Goal: Transaction & Acquisition: Subscribe to service/newsletter

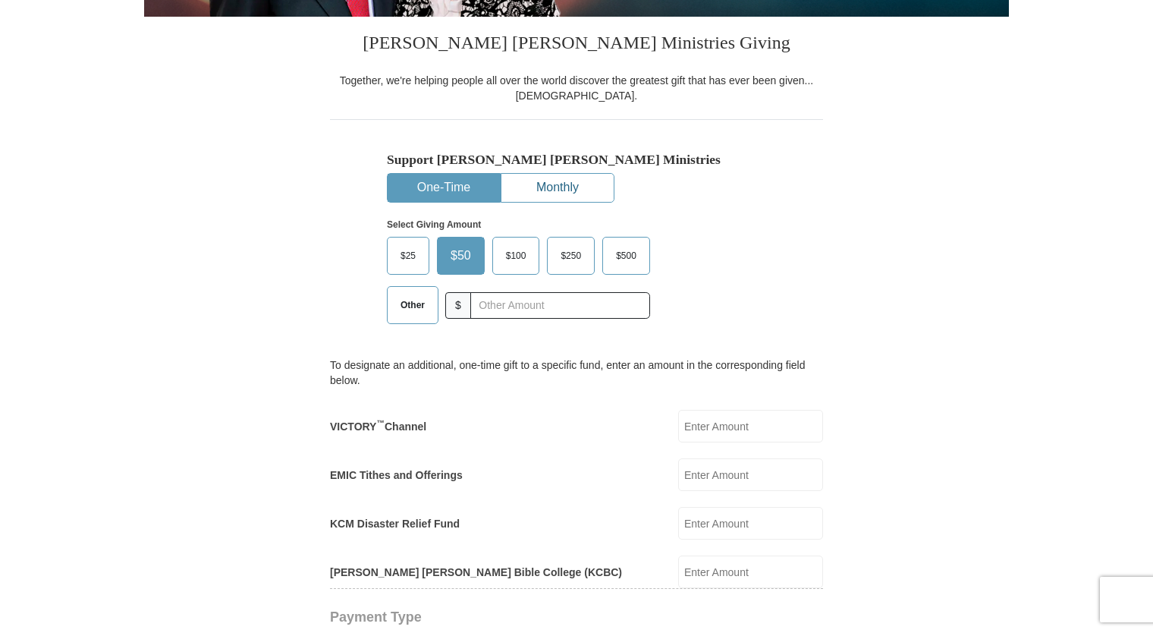
click at [569, 178] on button "Monthly" at bounding box center [558, 188] width 112 height 28
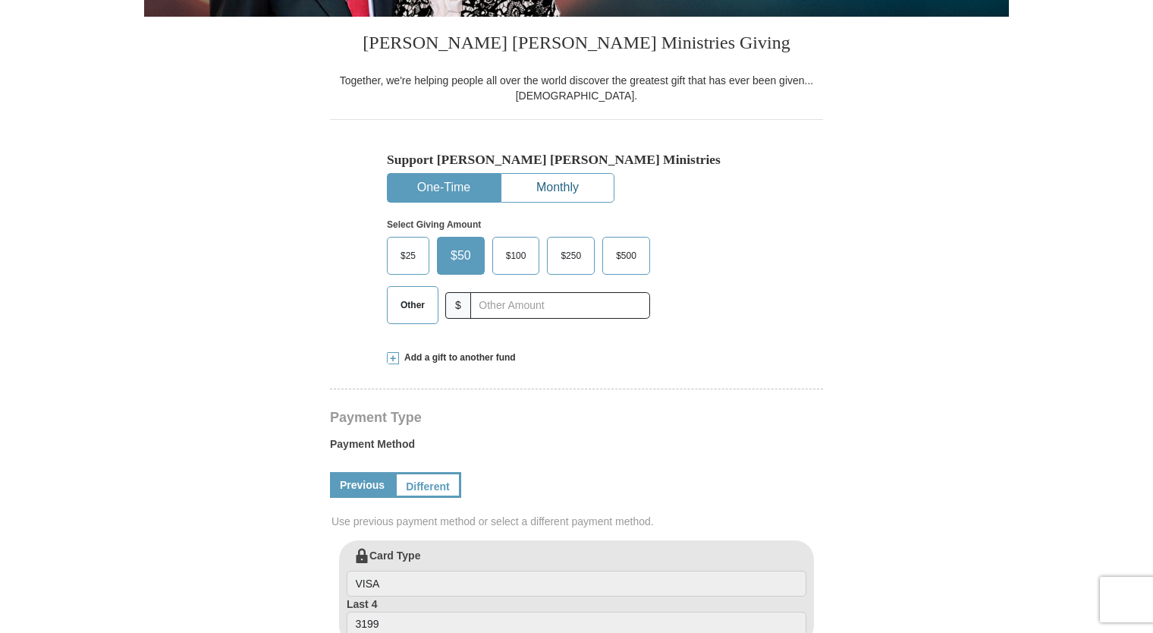
select select "OK"
click at [547, 196] on button "Monthly" at bounding box center [558, 188] width 112 height 28
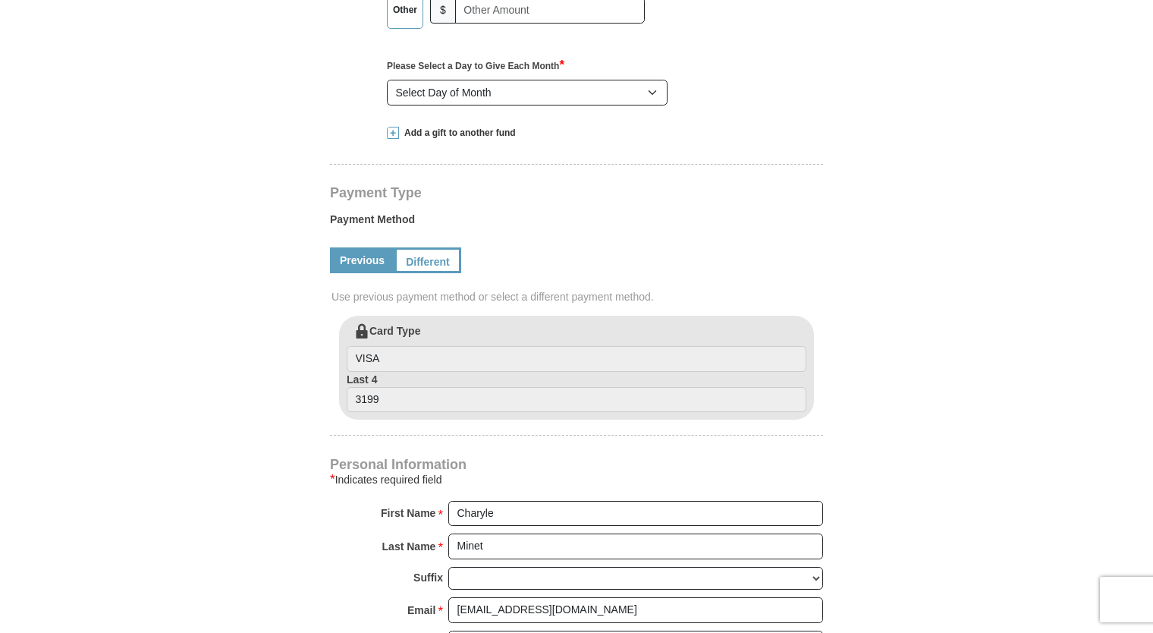
scroll to position [639, 0]
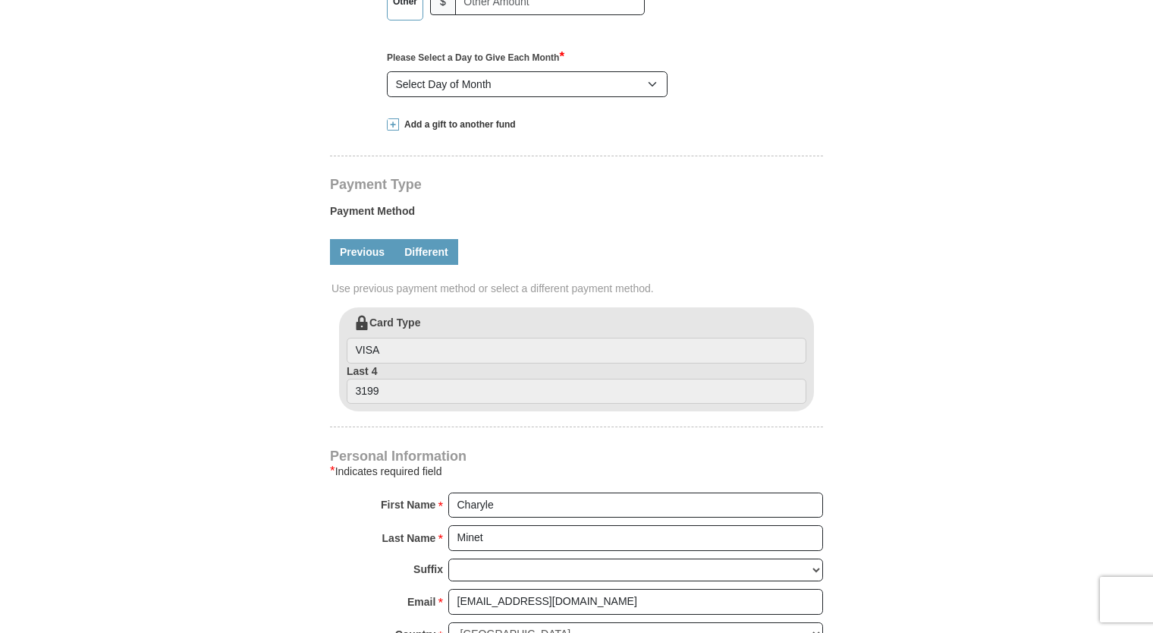
click at [425, 245] on link "Different" at bounding box center [427, 252] width 64 height 26
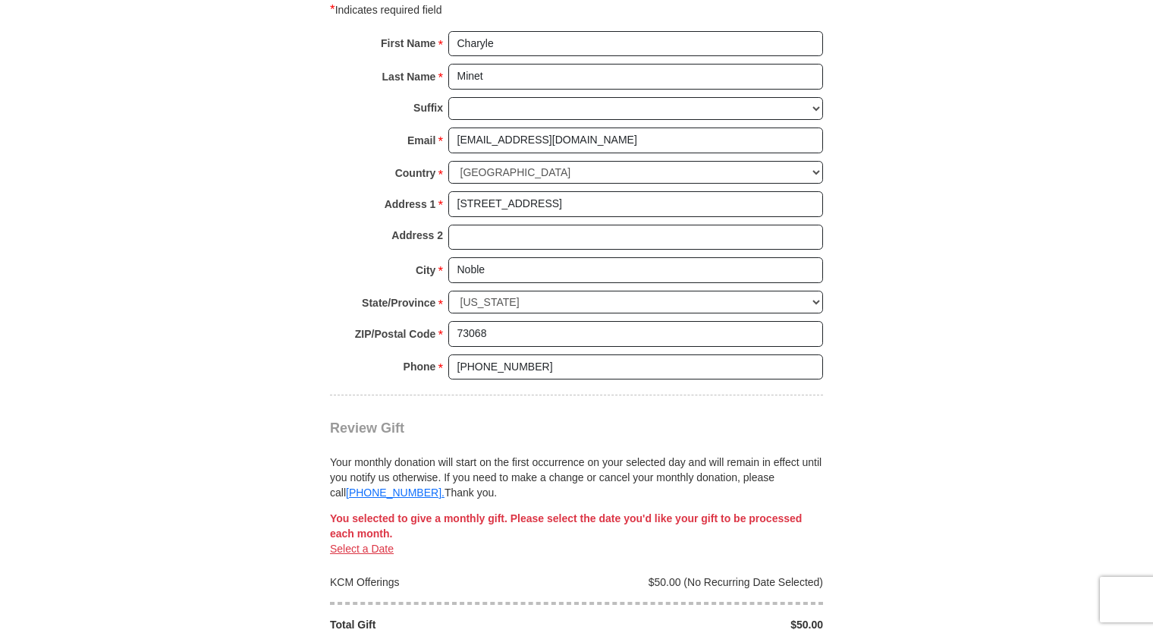
scroll to position [1256, 0]
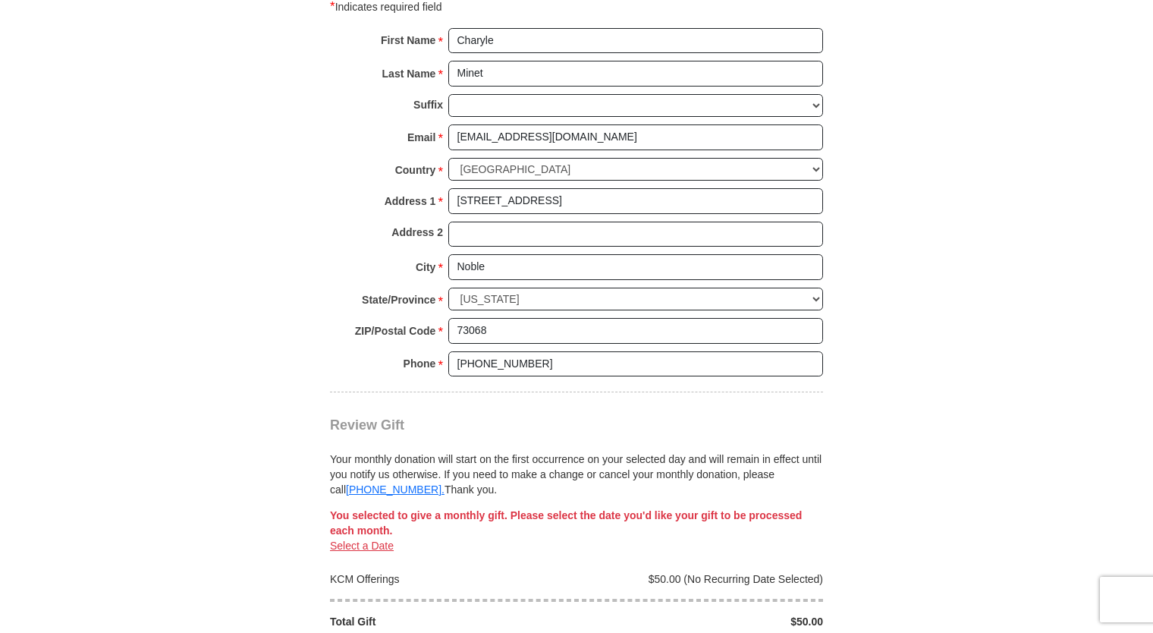
click at [361, 540] on link "Select a Date" at bounding box center [362, 545] width 64 height 12
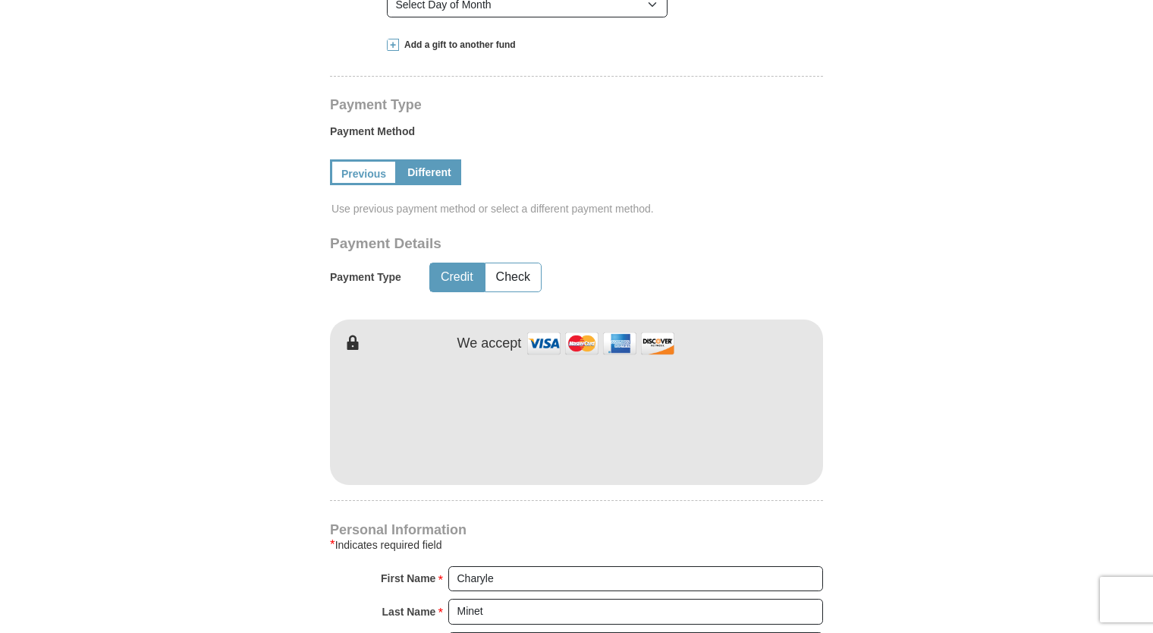
scroll to position [675, 0]
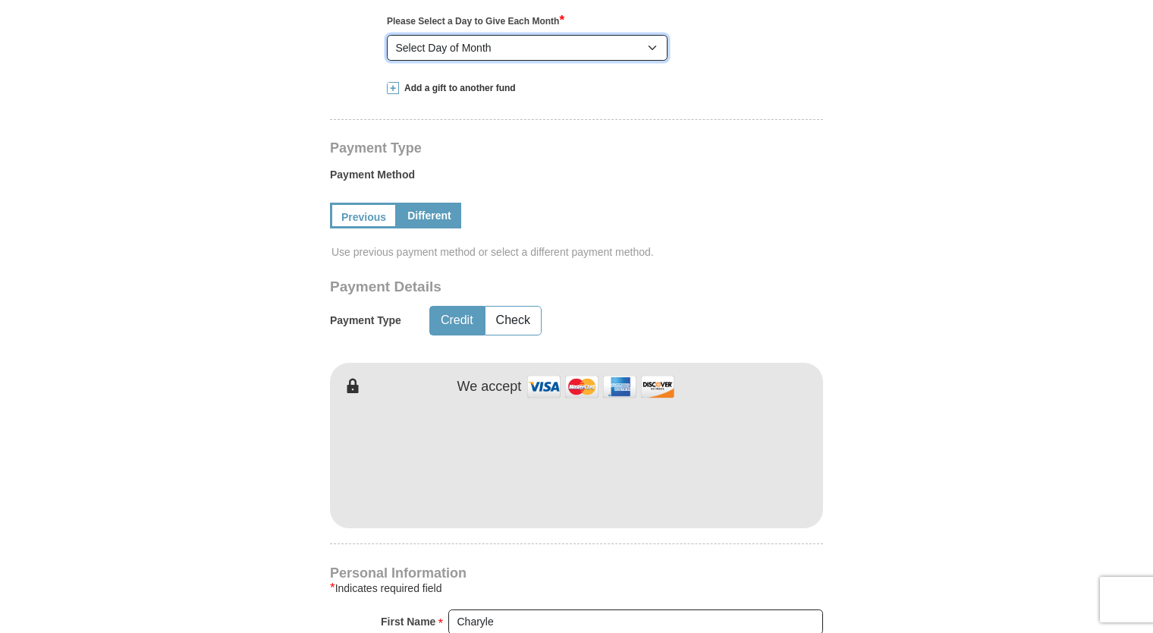
click at [659, 50] on select "Select Day of Month 1 2 3 4 5 6 7 8 9 10 11 12 13 14 15 16 17 18 19 20 21 22 23…" at bounding box center [527, 48] width 281 height 26
select select "5"
click at [387, 35] on select "Select Day of Month 1 2 3 4 5 6 7 8 9 10 11 12 13 14 15 16 17 18 19 20 21 22 23…" at bounding box center [527, 48] width 281 height 26
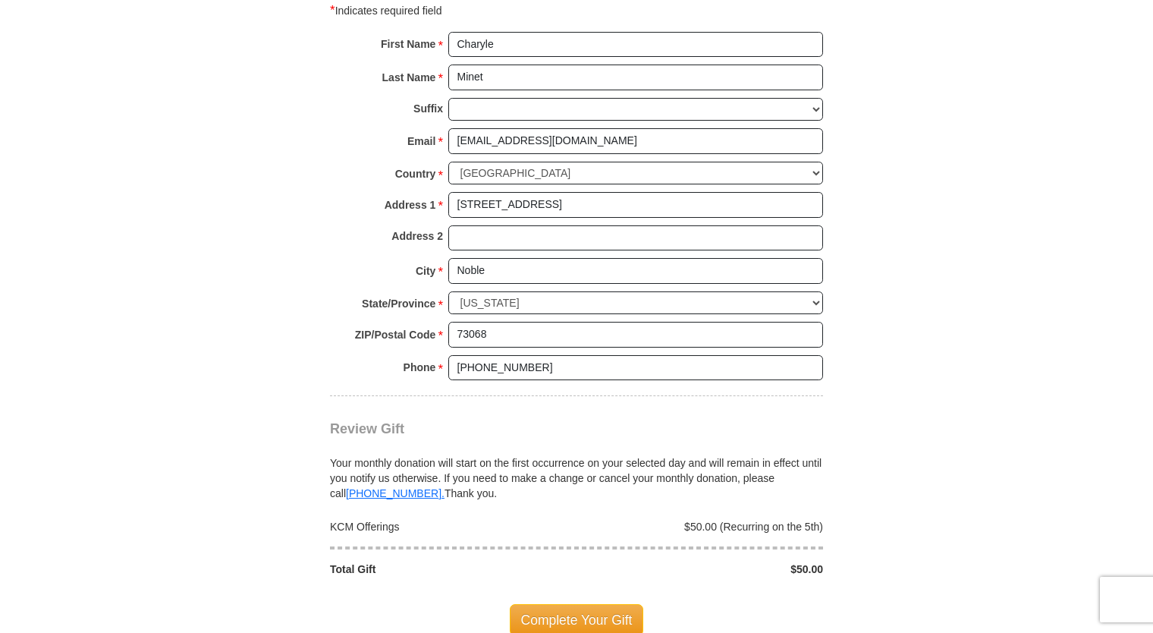
scroll to position [1264, 0]
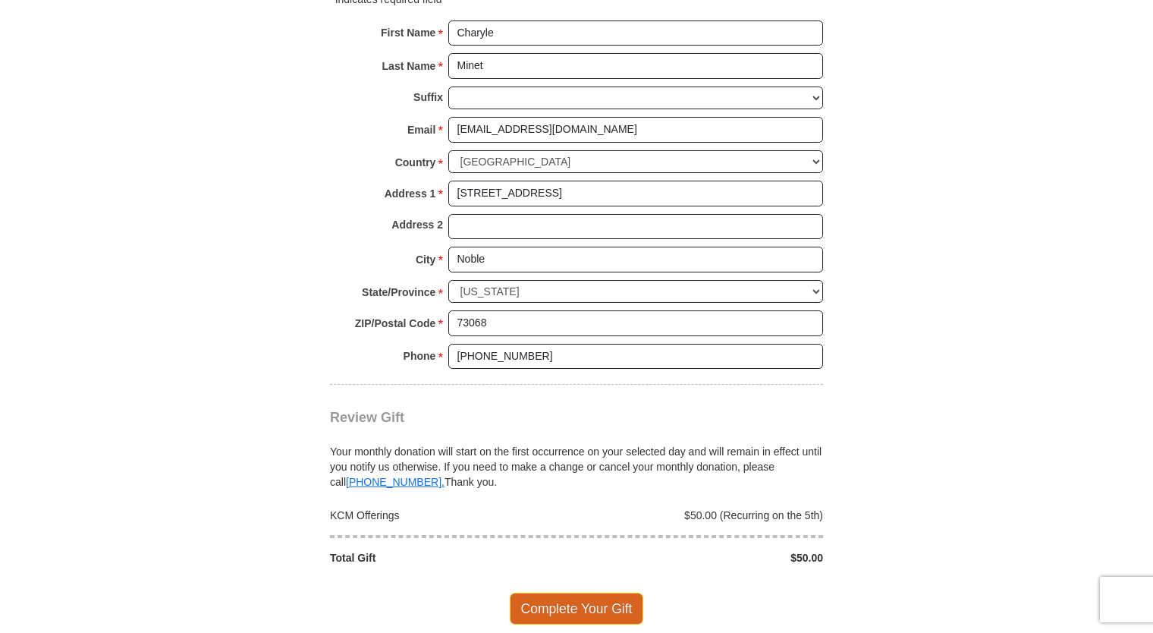
click at [546, 599] on span "Complete Your Gift" at bounding box center [577, 609] width 134 height 32
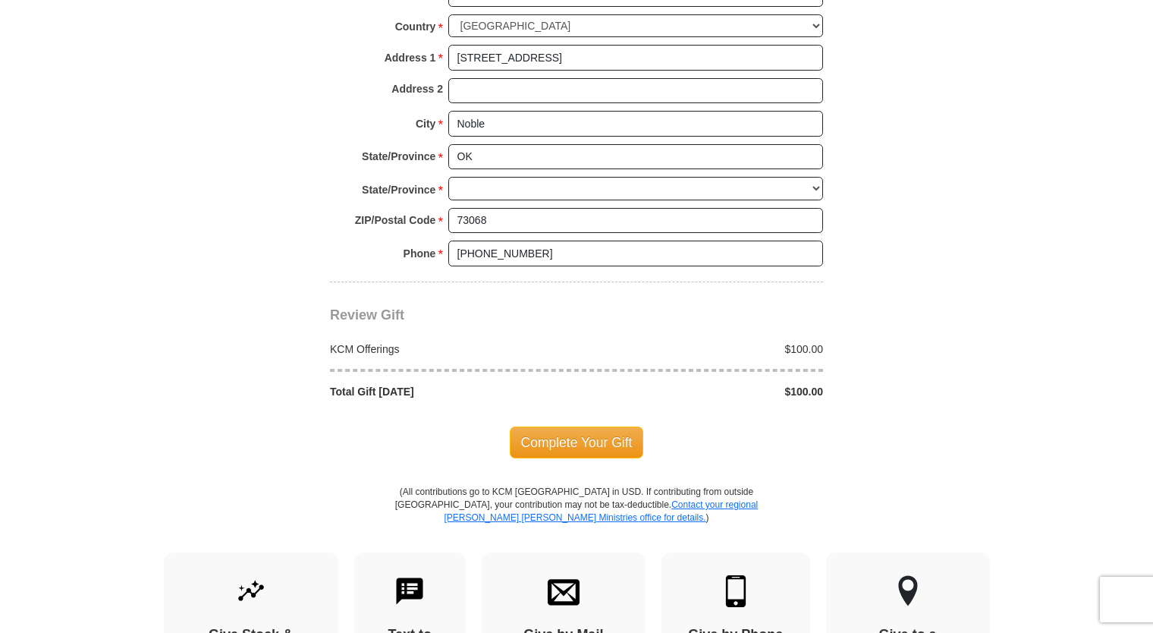
scroll to position [1178, 0]
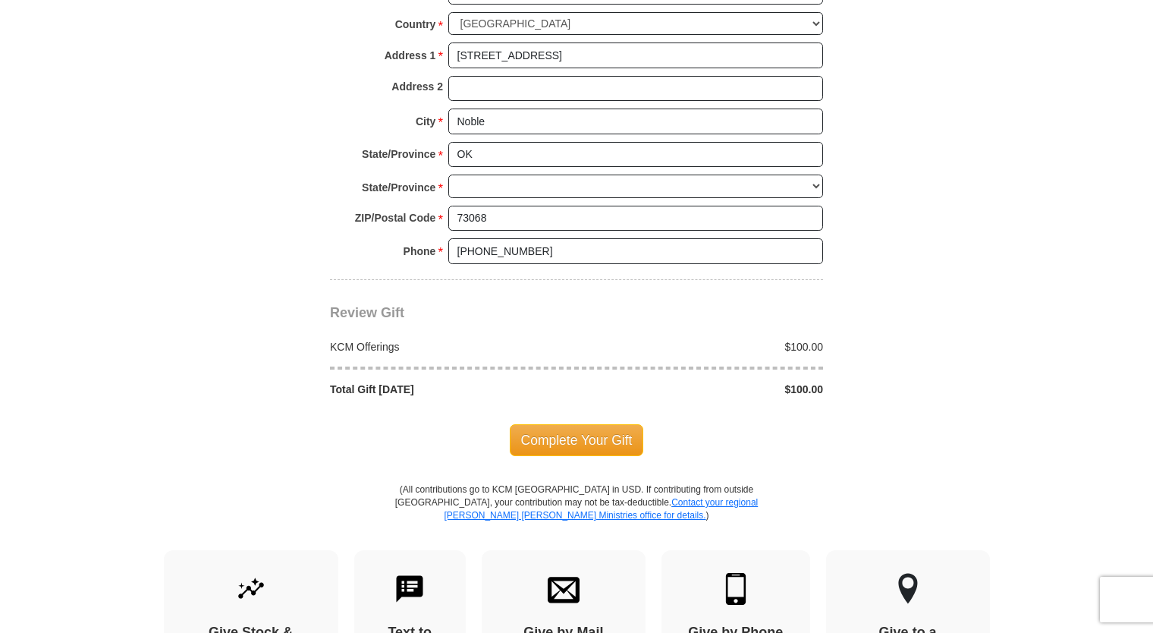
select select "OK"
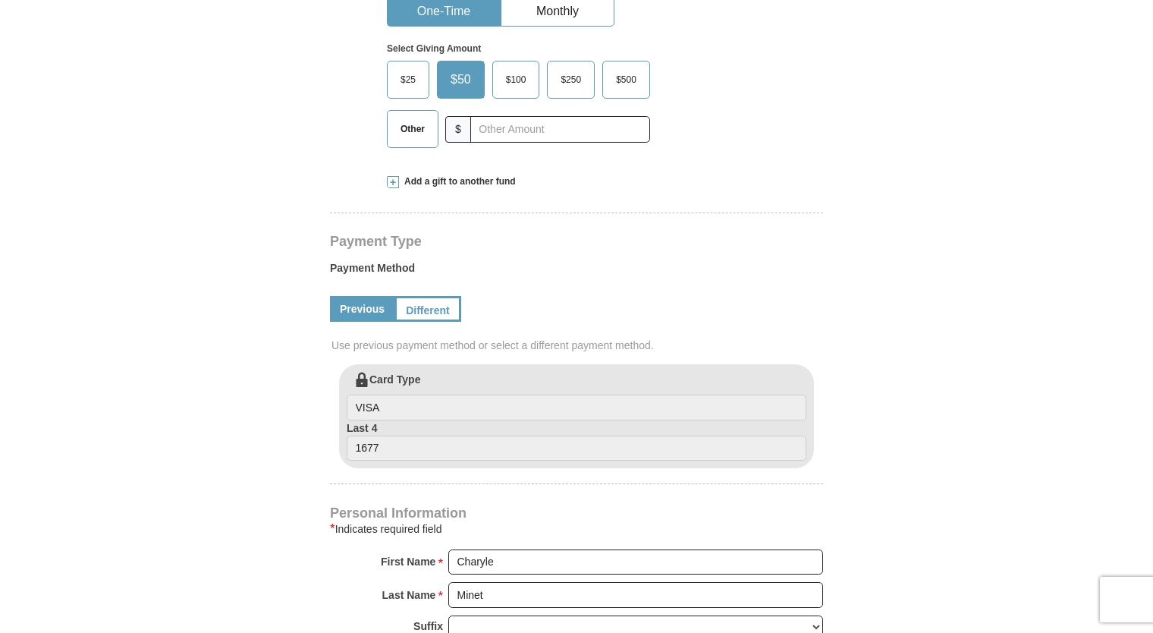
scroll to position [489, 0]
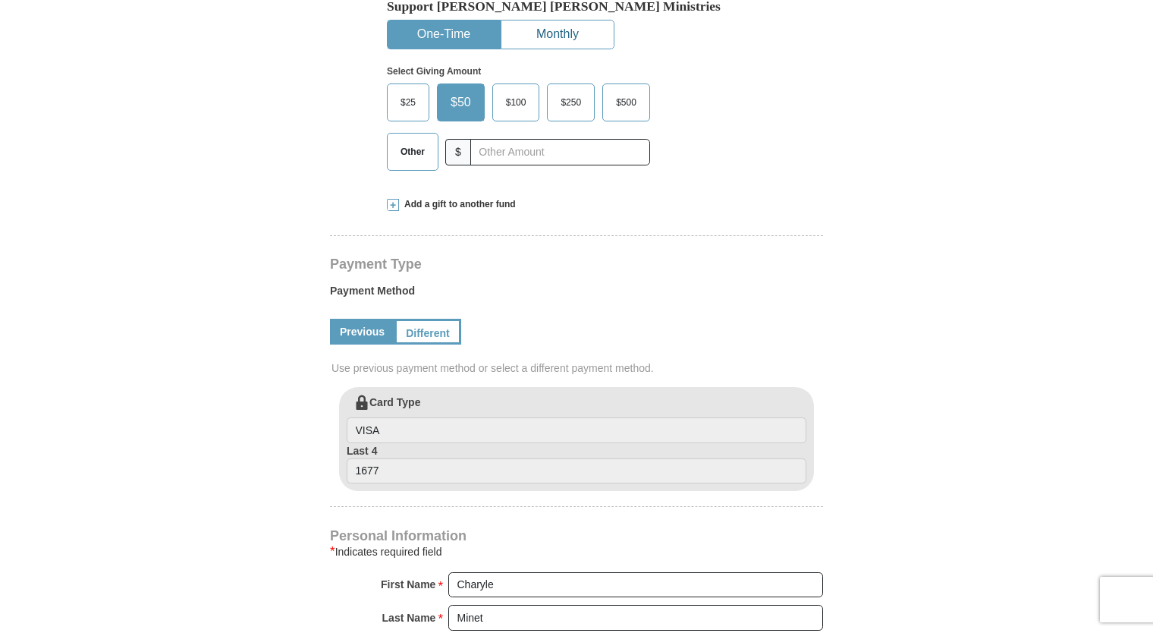
click at [555, 33] on button "Monthly" at bounding box center [558, 34] width 112 height 28
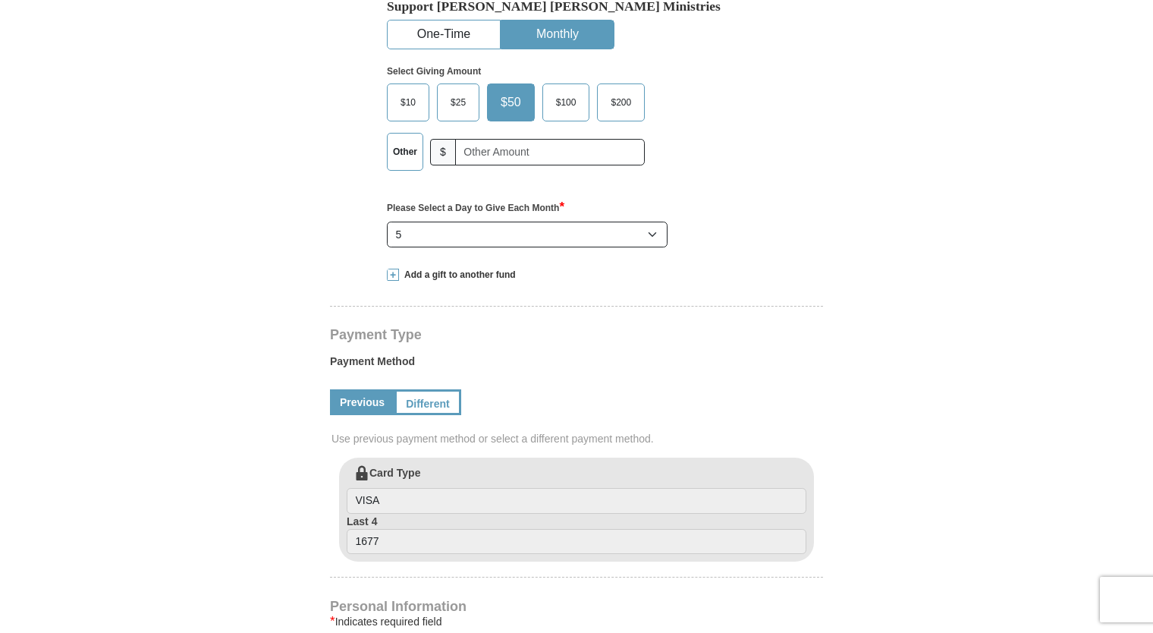
click at [363, 399] on link "Previous" at bounding box center [362, 402] width 64 height 26
click at [349, 401] on link "Previous" at bounding box center [362, 402] width 64 height 26
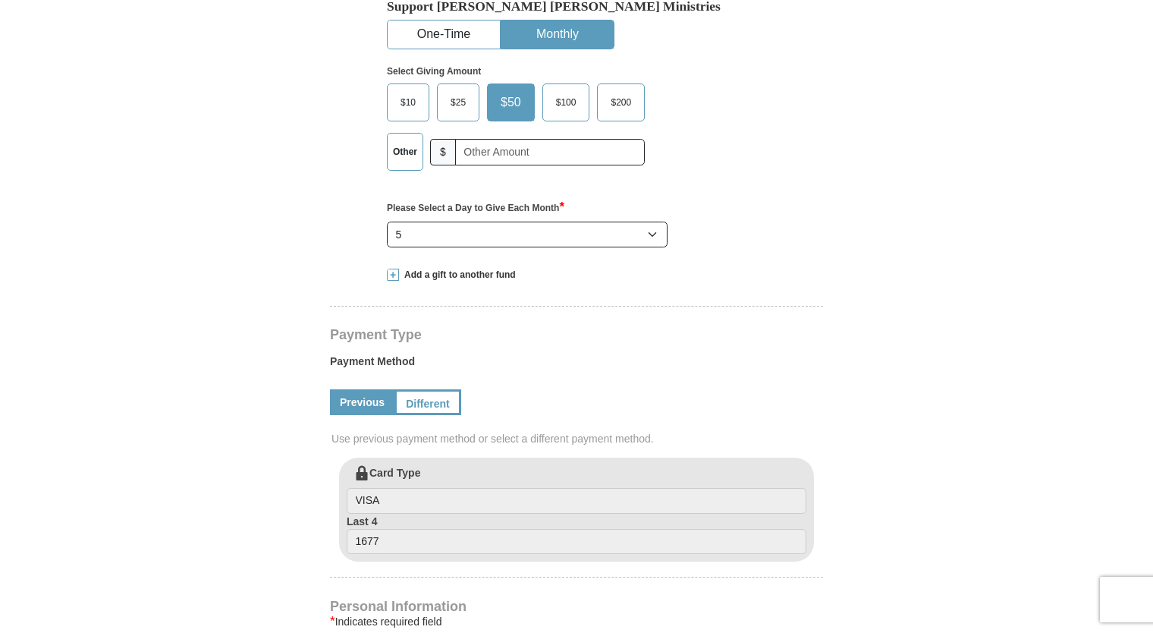
click at [349, 401] on link "Previous" at bounding box center [362, 402] width 64 height 26
click at [283, 410] on form "Kenneth Copeland Ministries Giving Together, we're helping people all over the …" at bounding box center [576, 484] width 865 height 1825
click at [362, 399] on link "Previous" at bounding box center [362, 402] width 64 height 26
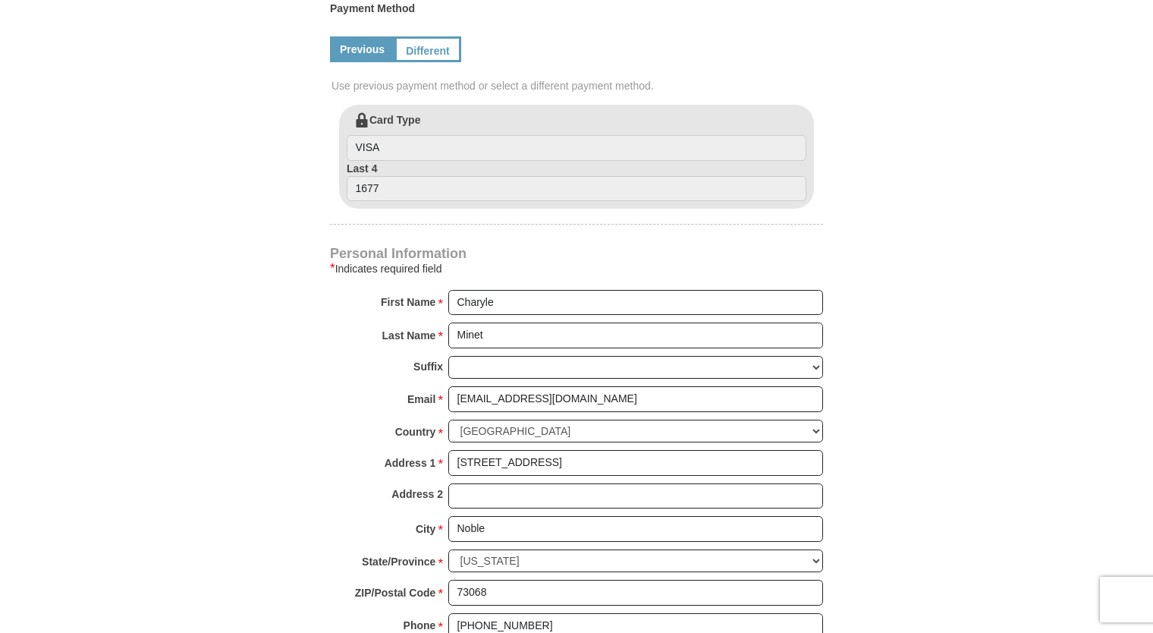
scroll to position [831, 0]
